Goal: Task Accomplishment & Management: Use online tool/utility

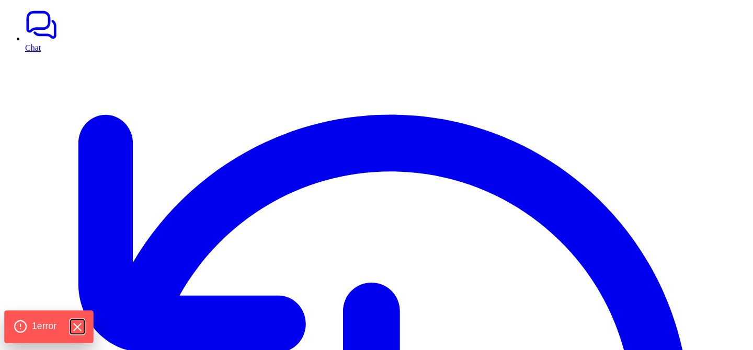
click at [77, 328] on icon "Hide Errors" at bounding box center [77, 328] width 14 height 14
click at [54, 337] on div "1 error" at bounding box center [48, 327] width 89 height 32
